Goal: Information Seeking & Learning: Learn about a topic

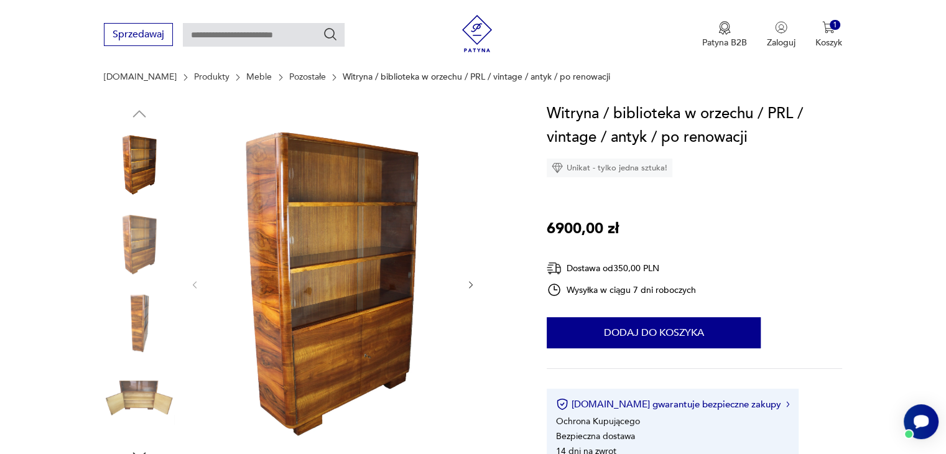
scroll to position [133, 0]
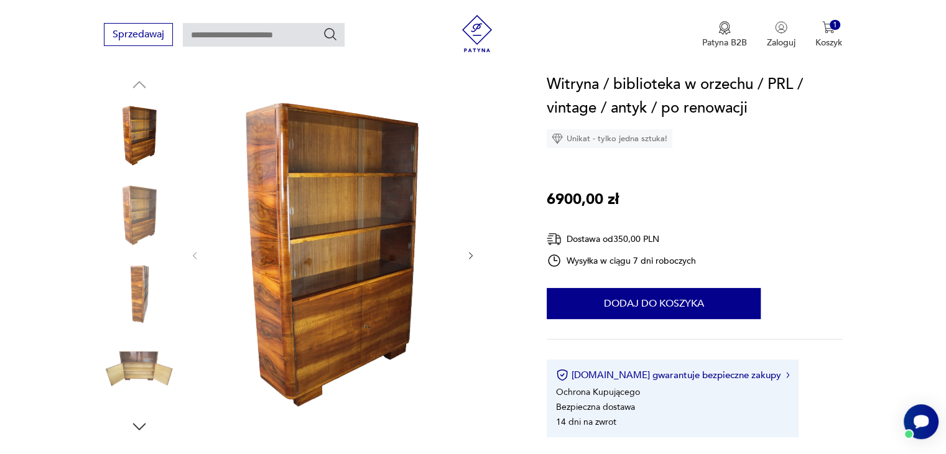
click at [145, 207] on img at bounding box center [139, 215] width 71 height 71
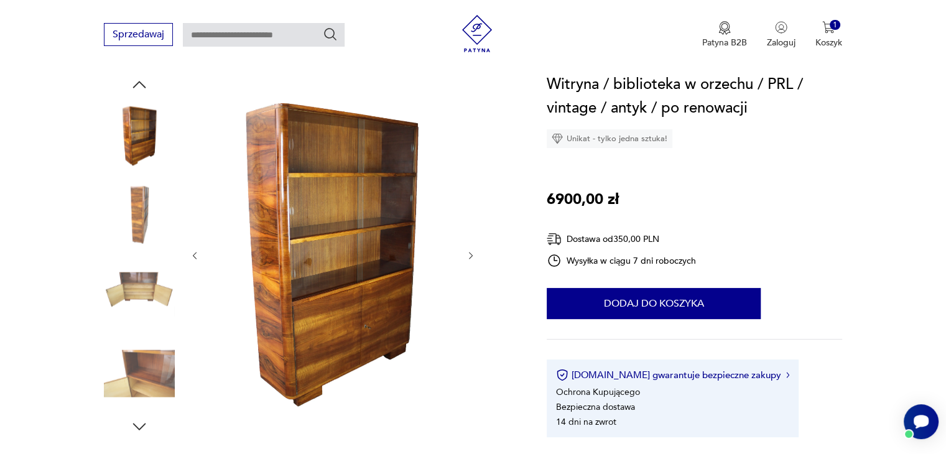
click at [144, 202] on img at bounding box center [139, 215] width 71 height 71
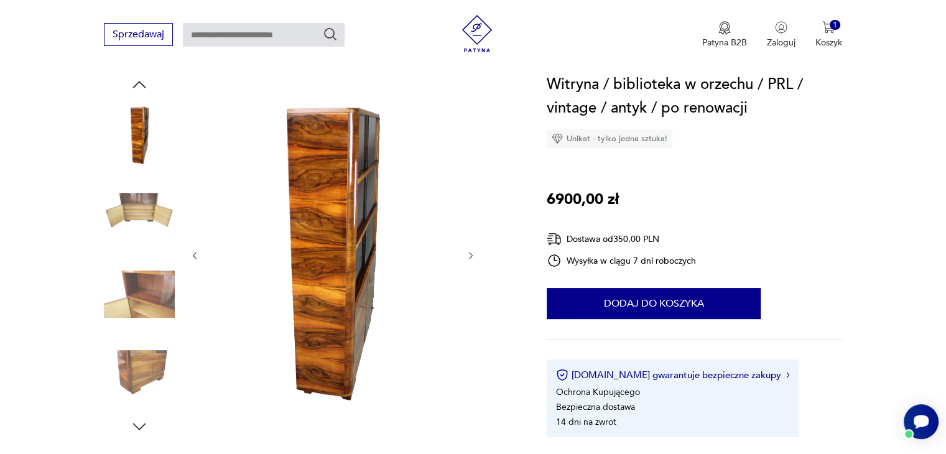
click at [147, 279] on img at bounding box center [139, 294] width 71 height 71
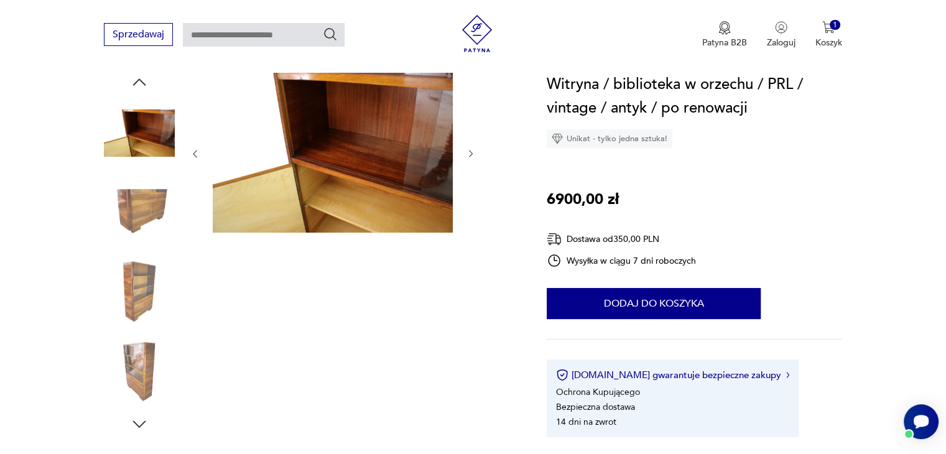
click at [145, 152] on img at bounding box center [139, 133] width 71 height 71
click at [152, 349] on img at bounding box center [139, 371] width 71 height 71
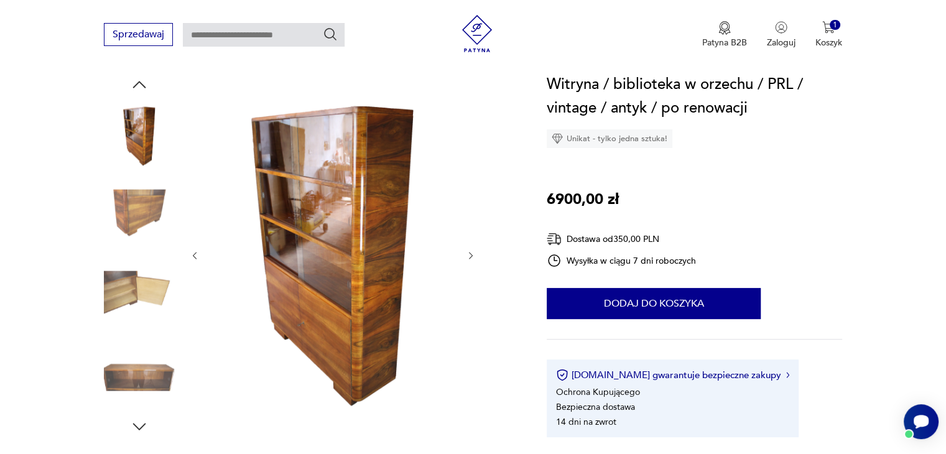
click at [152, 366] on img at bounding box center [139, 373] width 71 height 71
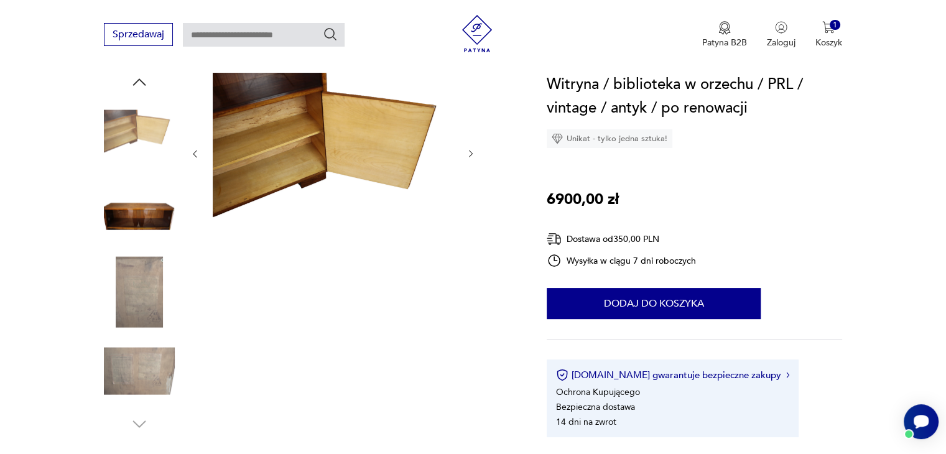
click at [157, 213] on img at bounding box center [139, 212] width 71 height 71
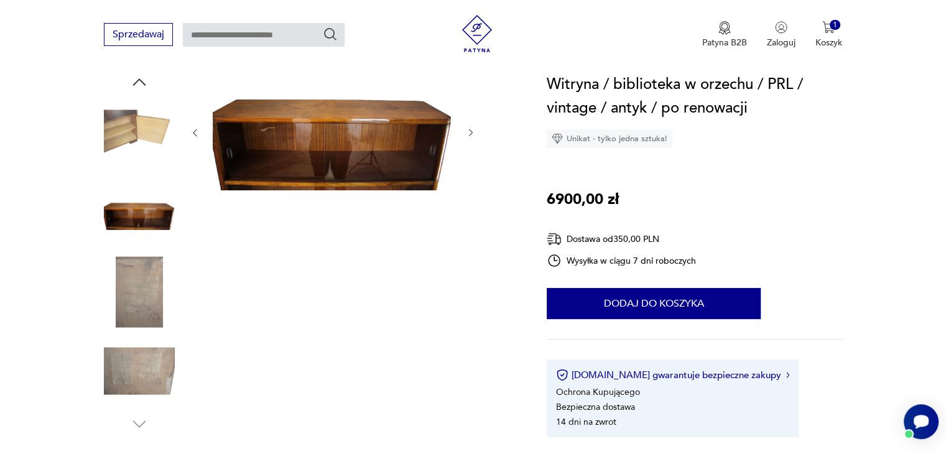
click at [114, 133] on img at bounding box center [139, 133] width 71 height 71
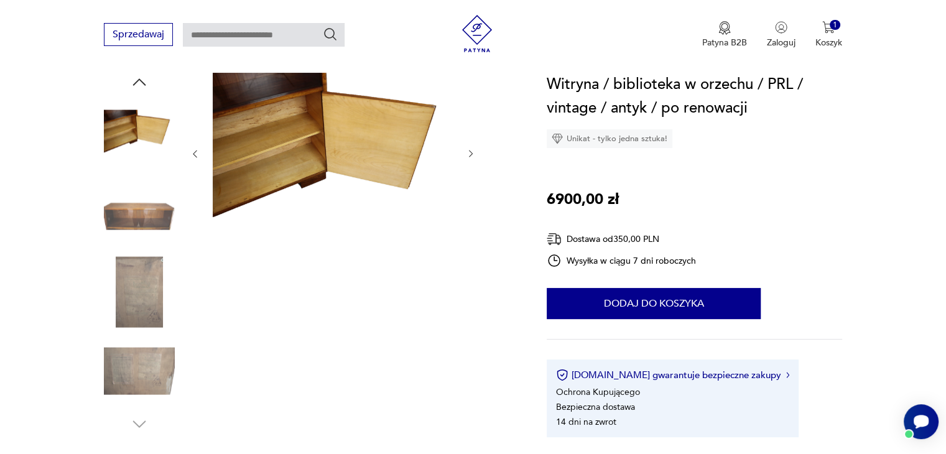
click at [134, 82] on icon "button" at bounding box center [139, 82] width 19 height 19
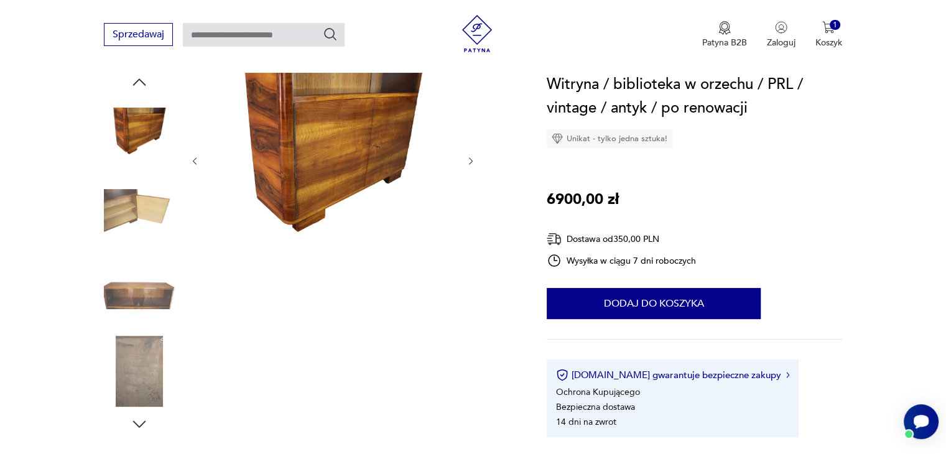
click at [134, 82] on icon "button" at bounding box center [139, 82] width 19 height 19
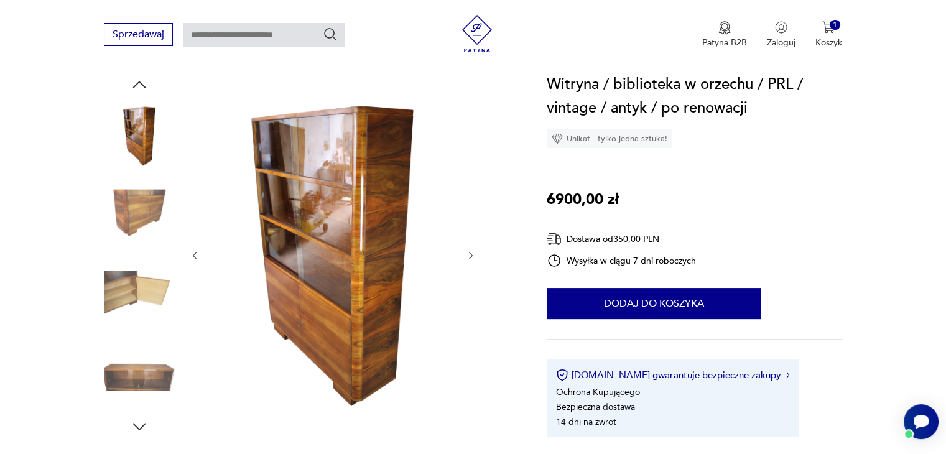
click at [134, 82] on icon "button" at bounding box center [139, 84] width 19 height 19
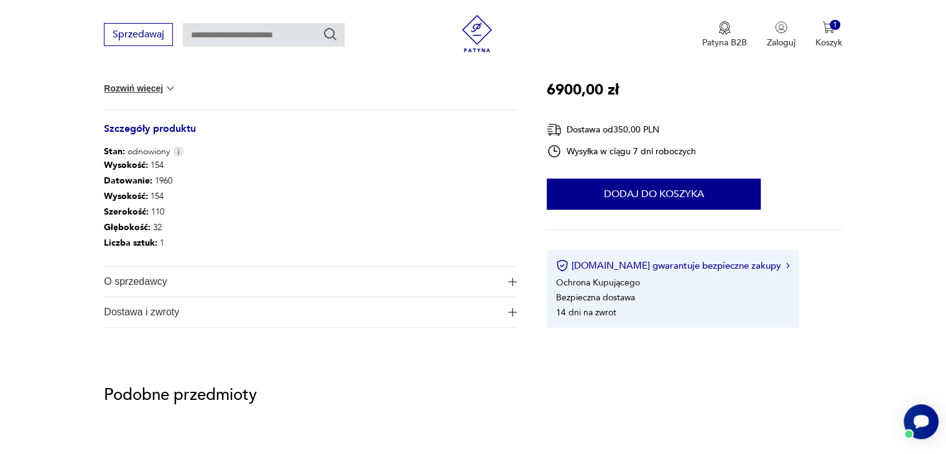
scroll to position [713, 0]
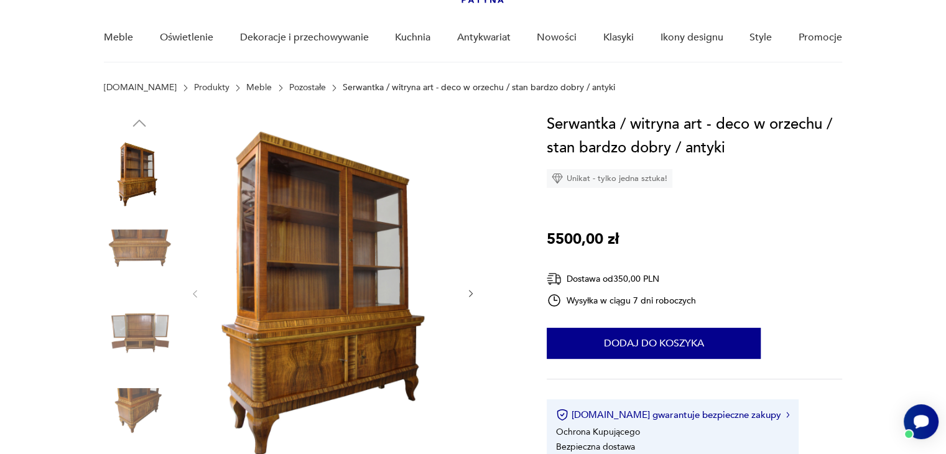
scroll to position [124, 0]
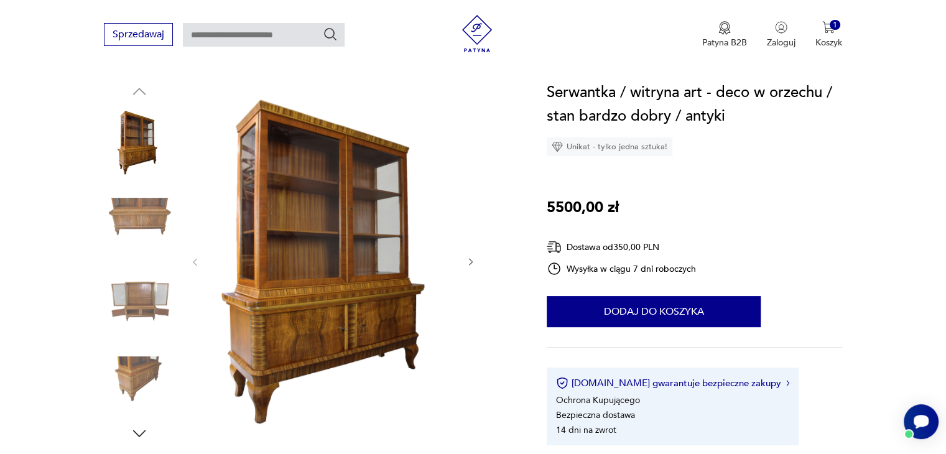
click at [472, 259] on icon "button" at bounding box center [471, 262] width 11 height 11
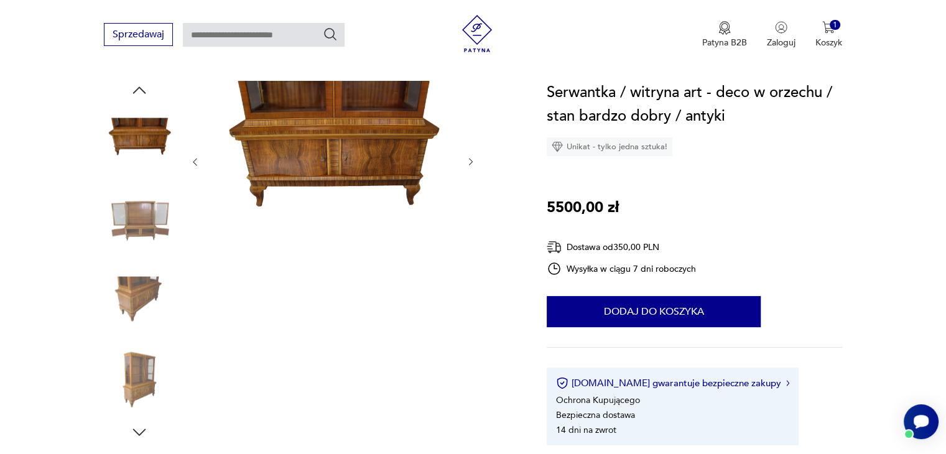
click at [471, 160] on icon "button" at bounding box center [471, 162] width 4 height 7
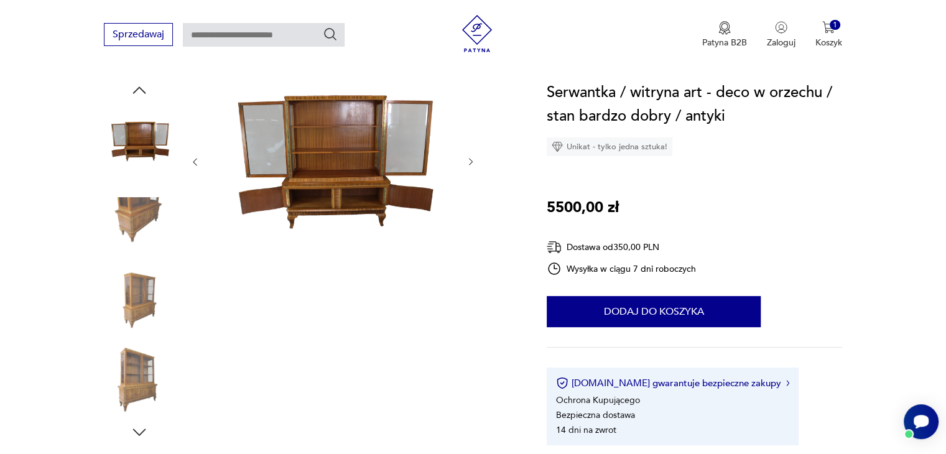
click at [471, 160] on icon "button" at bounding box center [471, 162] width 4 height 7
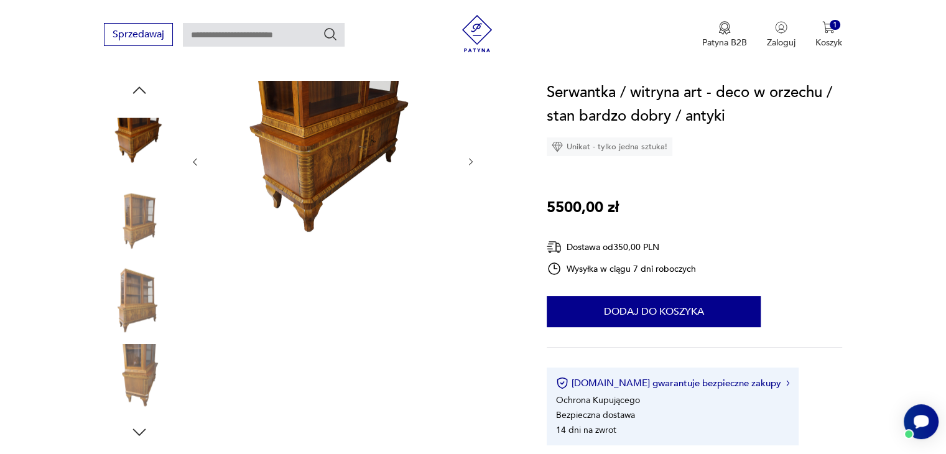
click at [471, 160] on icon "button" at bounding box center [471, 162] width 4 height 7
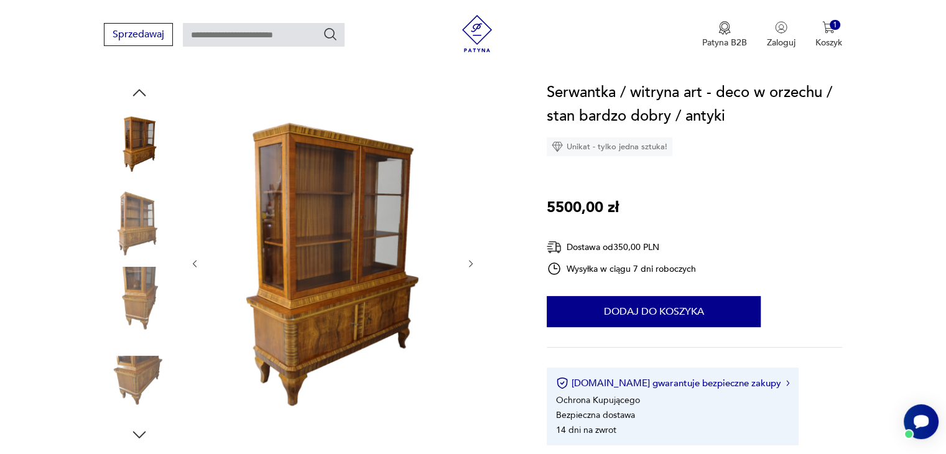
click at [142, 294] on img at bounding box center [139, 302] width 71 height 71
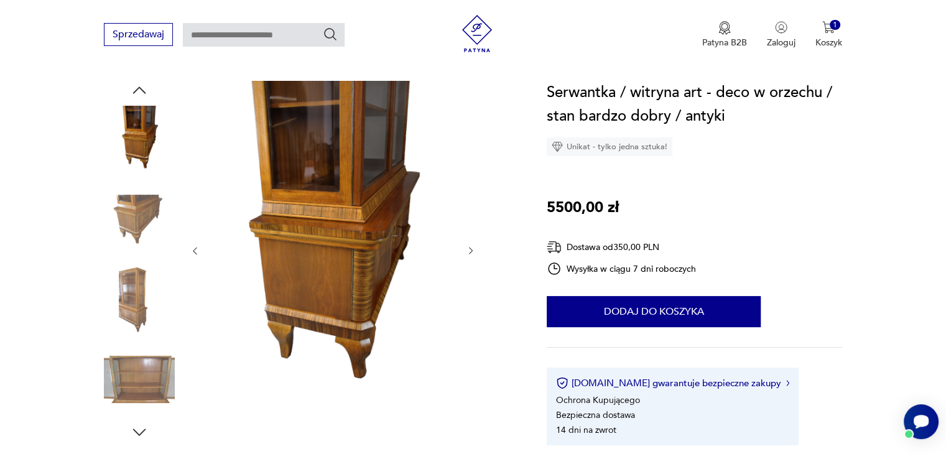
click at [137, 379] on img at bounding box center [139, 379] width 71 height 71
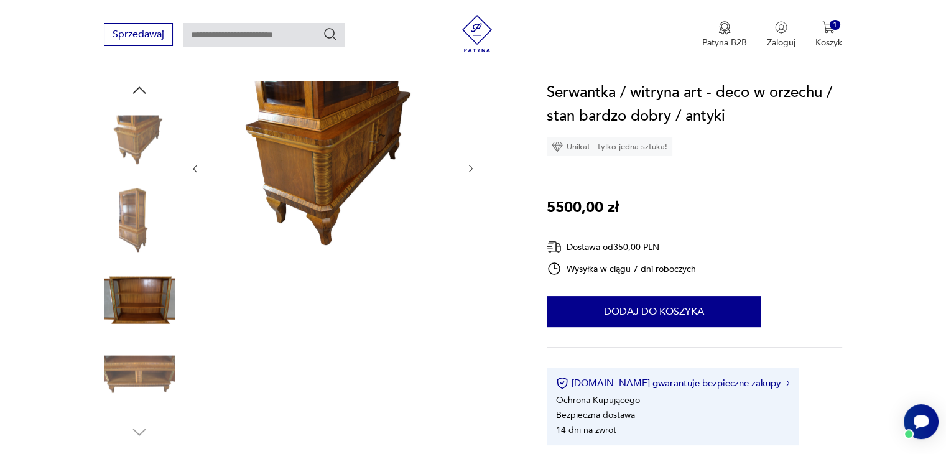
click at [134, 223] on img at bounding box center [139, 220] width 71 height 71
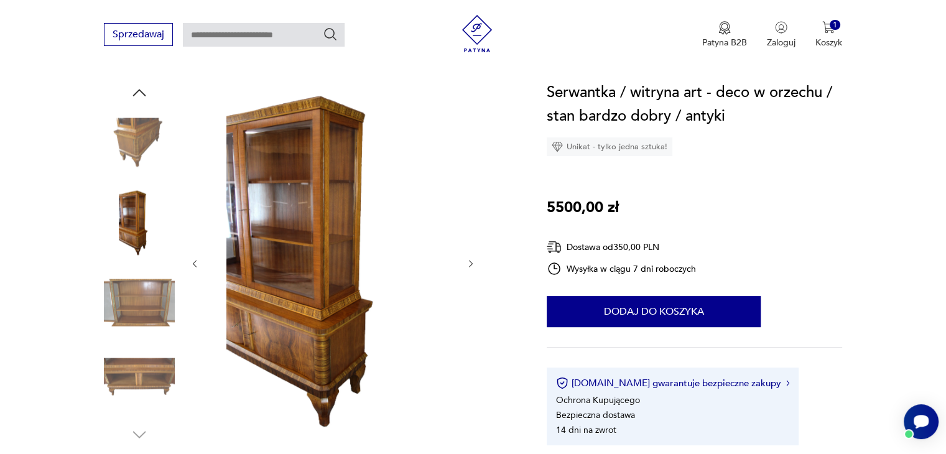
click at [144, 138] on img at bounding box center [139, 143] width 71 height 71
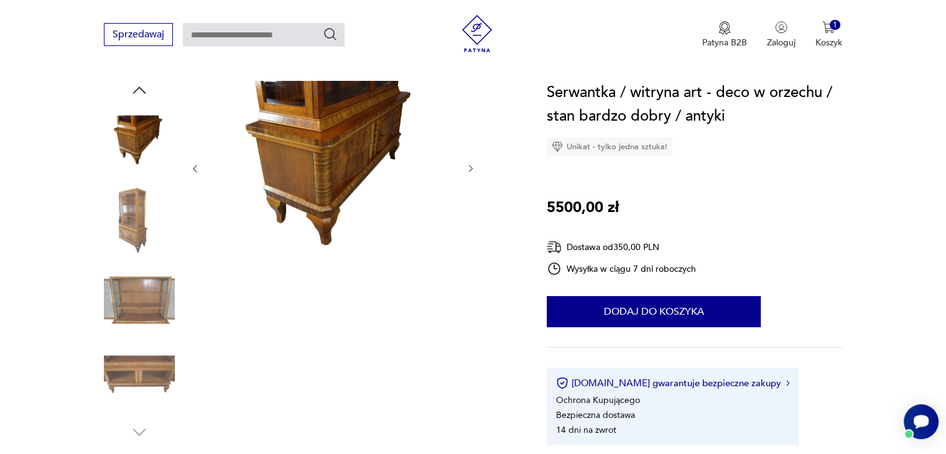
click at [469, 167] on icon "button" at bounding box center [471, 169] width 11 height 11
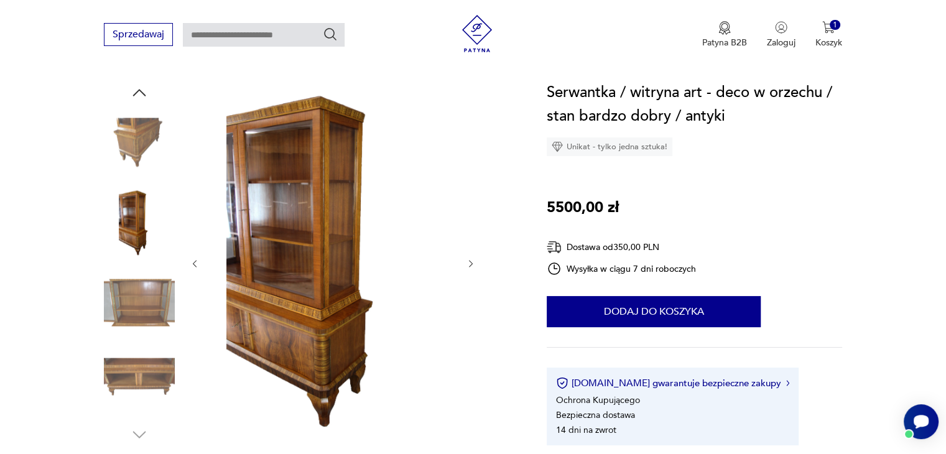
click at [141, 89] on icon "button" at bounding box center [139, 92] width 19 height 19
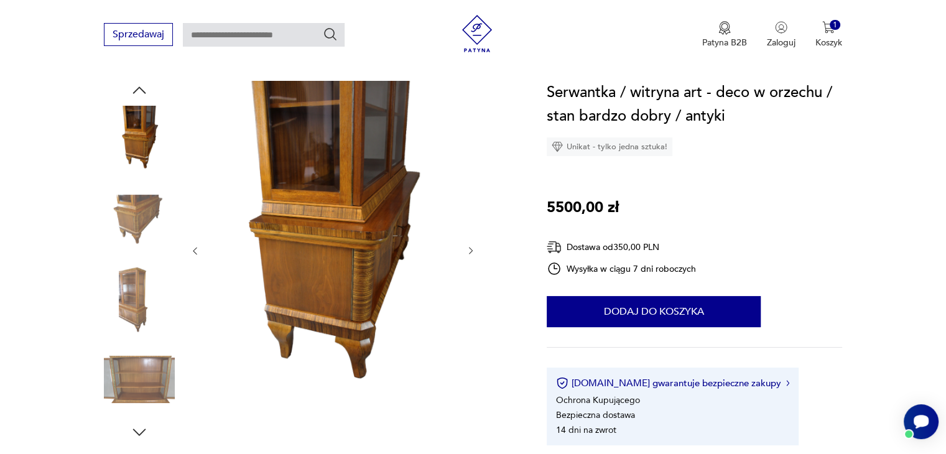
click at [141, 89] on icon "button" at bounding box center [139, 90] width 19 height 19
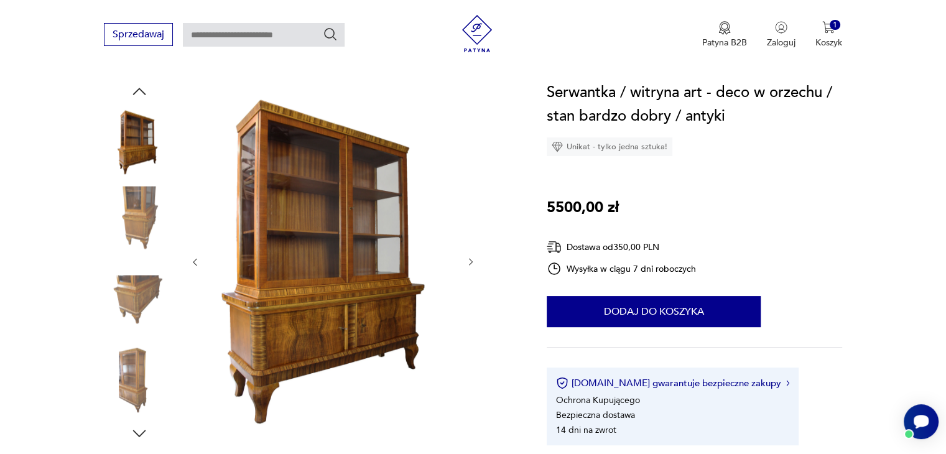
click at [348, 288] on img at bounding box center [333, 261] width 240 height 360
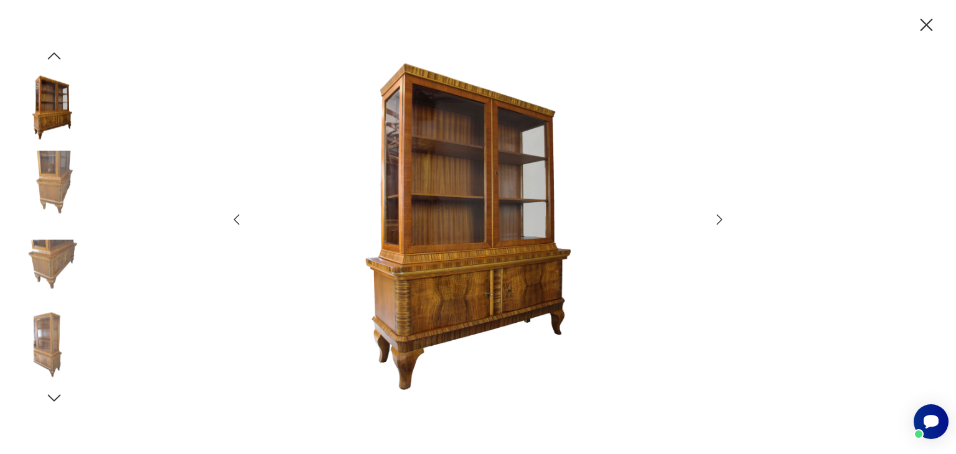
click at [923, 24] on icon "button" at bounding box center [926, 25] width 22 height 22
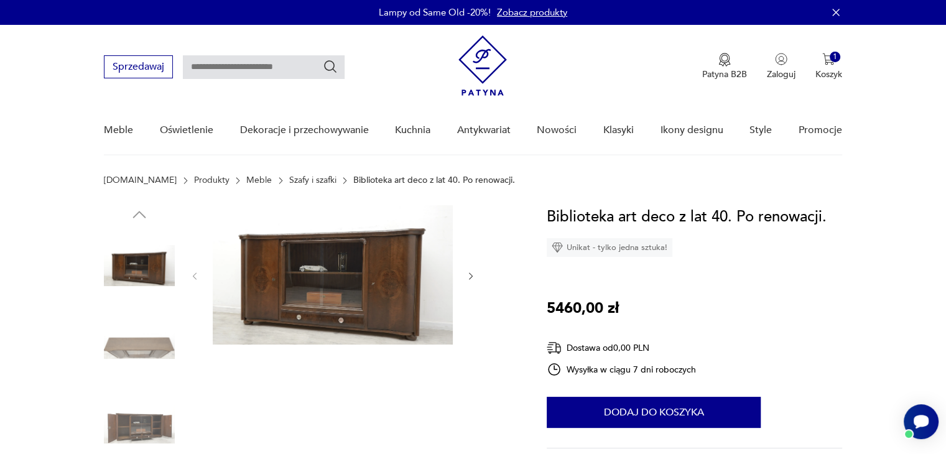
click at [470, 279] on icon "button" at bounding box center [471, 276] width 11 height 11
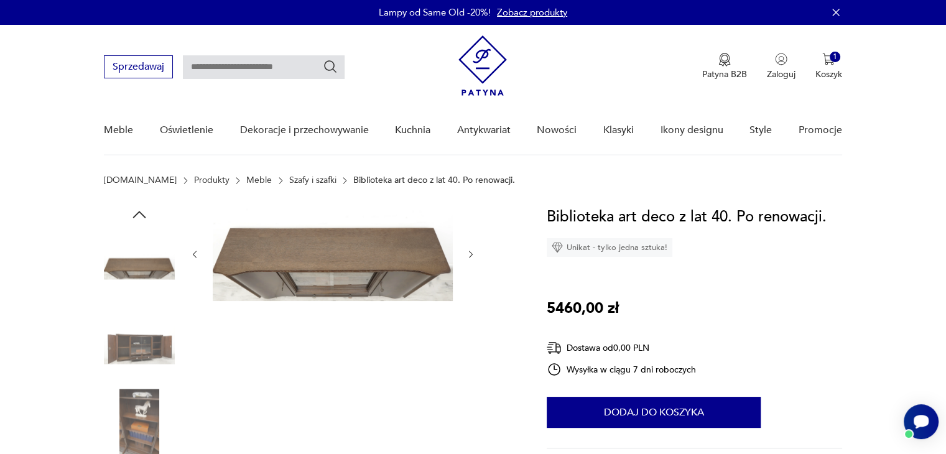
click at [470, 279] on div at bounding box center [333, 254] width 286 height 98
click at [128, 421] on img at bounding box center [139, 424] width 71 height 71
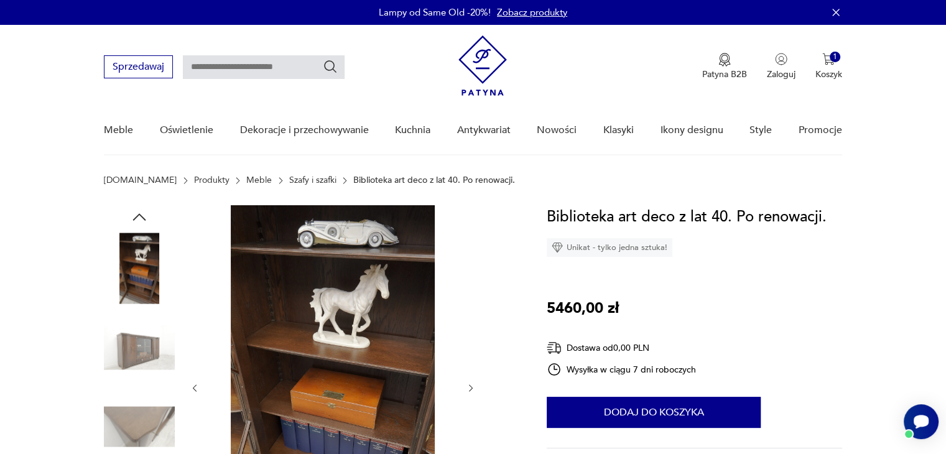
click at [131, 342] on img at bounding box center [139, 347] width 71 height 71
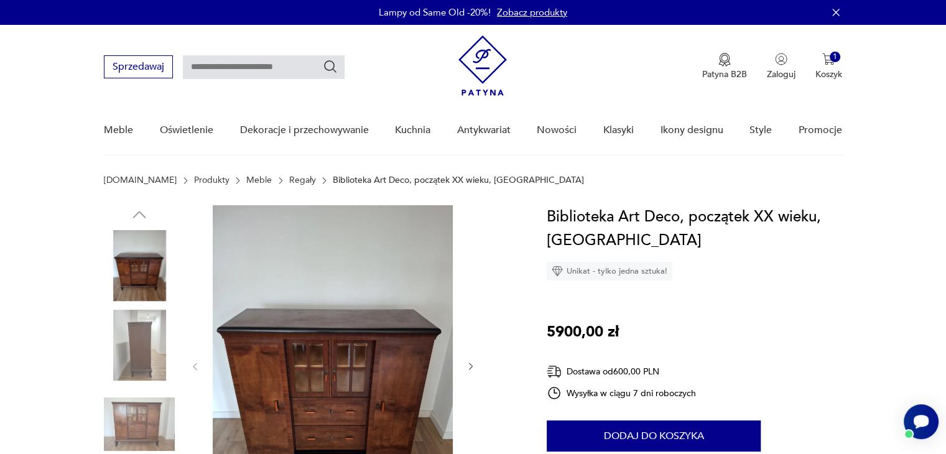
click at [137, 435] on img at bounding box center [139, 424] width 71 height 71
